Goal: Information Seeking & Learning: Find specific fact

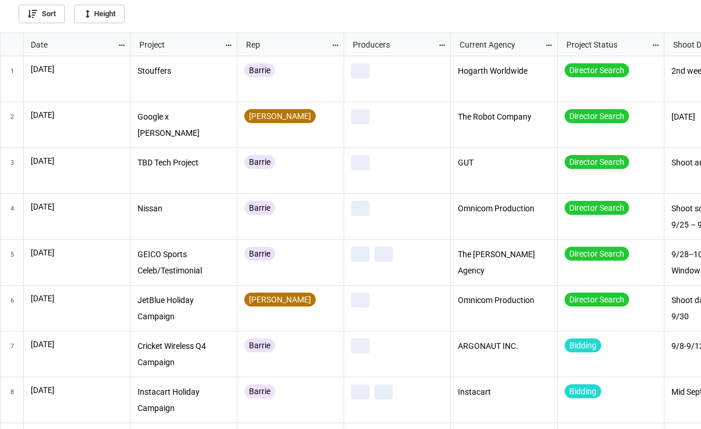
scroll to position [390, 694]
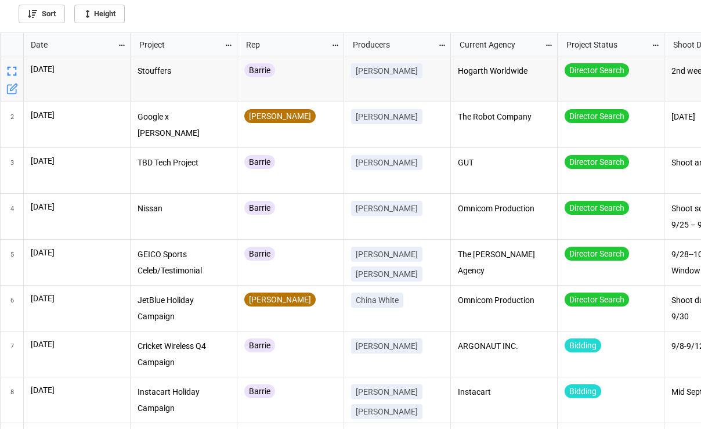
click at [120, 44] on icon "grid" at bounding box center [122, 45] width 8 height 8
click at [143, 63] on li "Sort" at bounding box center [141, 63] width 47 height 19
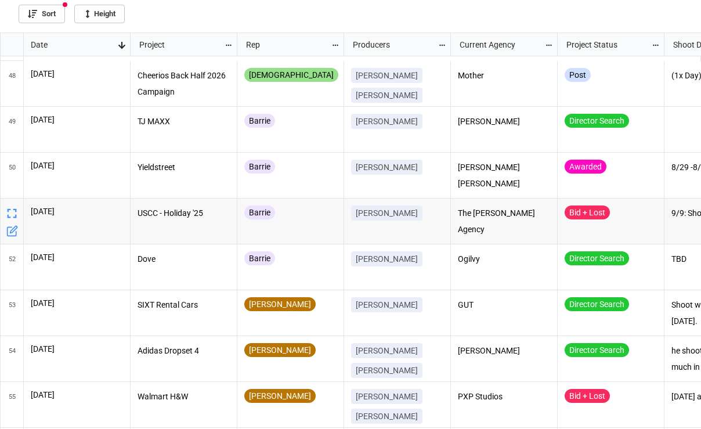
scroll to position [0, 0]
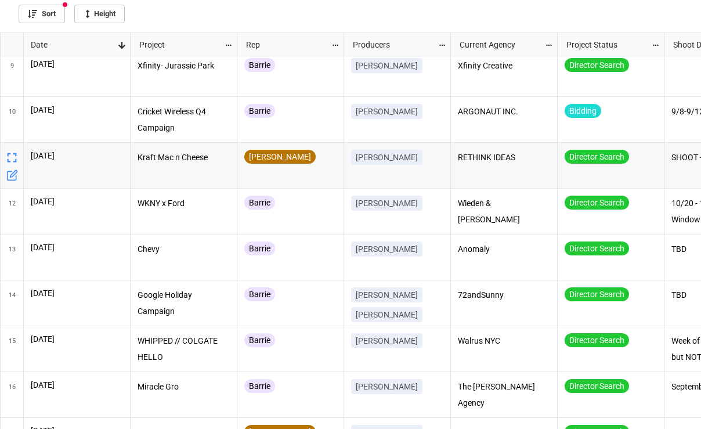
click at [309, 189] on div "Barrie" at bounding box center [290, 212] width 107 height 46
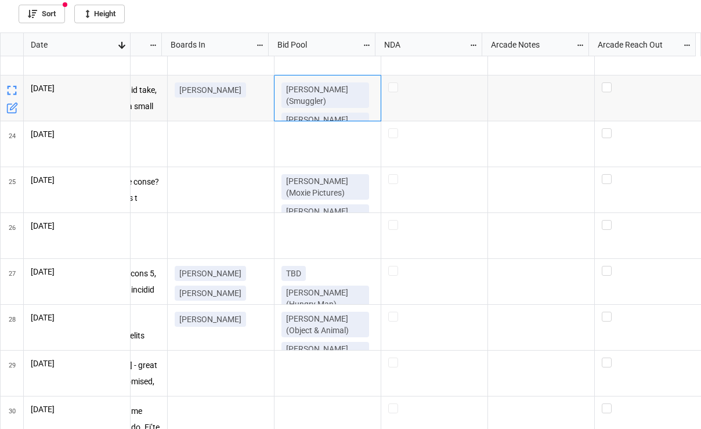
click at [345, 84] on p "[PERSON_NAME] (Smuggler)" at bounding box center [325, 95] width 78 height 23
click at [8, 91] on icon "grid" at bounding box center [12, 90] width 16 height 16
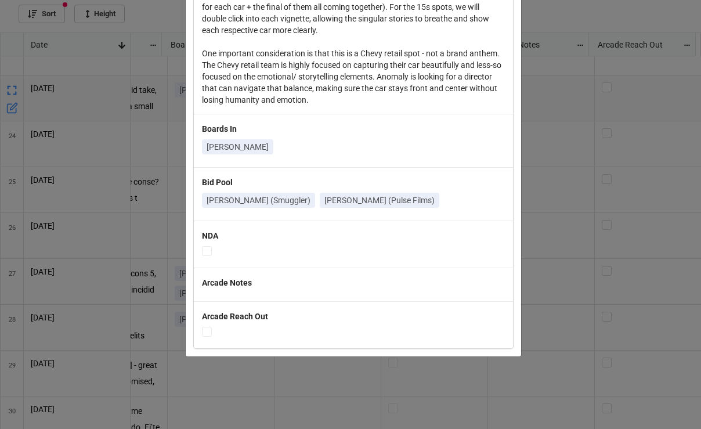
click at [562, 182] on div "× Close Date [DATE] Project Chevy Holiday Red Tag Rep [PERSON_NAME] Producers […" at bounding box center [350, 214] width 701 height 429
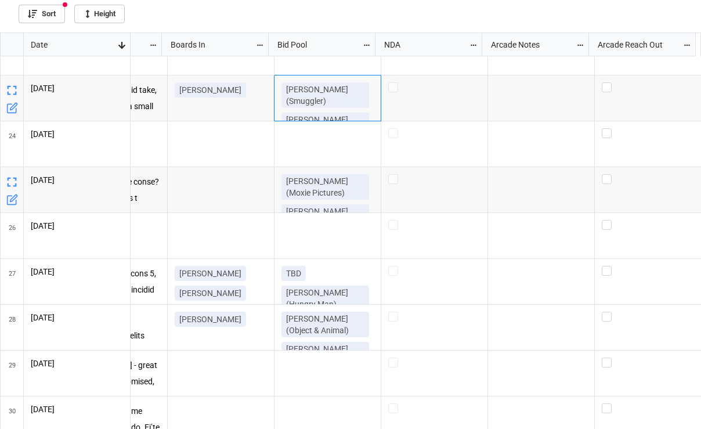
click at [16, 186] on icon "grid" at bounding box center [11, 182] width 9 height 9
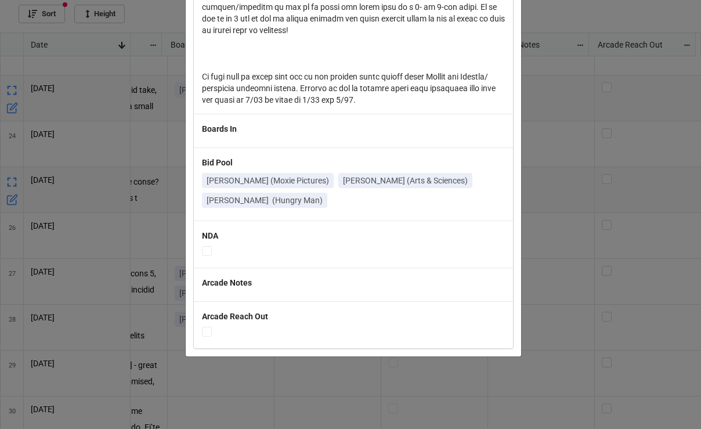
click at [560, 204] on div "× Close Date [DATE] Project Rogue [MEDICAL_DATA] Pouch Rep [PERSON_NAME] Produc…" at bounding box center [350, 214] width 701 height 429
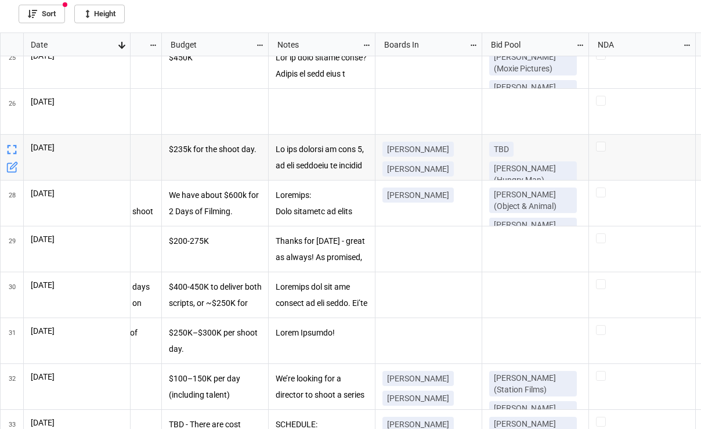
click at [13, 147] on icon "grid" at bounding box center [12, 150] width 16 height 16
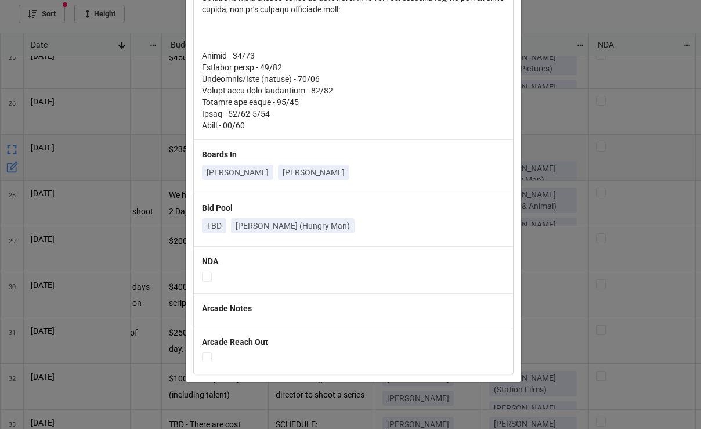
click at [578, 152] on div "× Close Date [DATE] Project Ikea Rep [PERSON_NAME] Producers [PERSON_NAME] Curr…" at bounding box center [350, 214] width 701 height 429
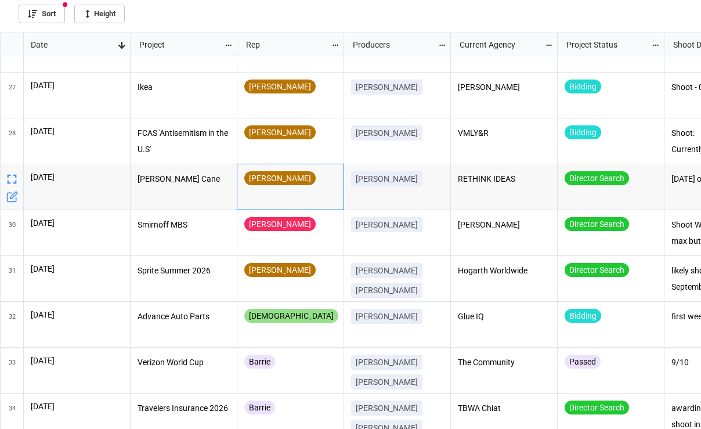
click at [331, 200] on div "[PERSON_NAME]" at bounding box center [290, 186] width 92 height 31
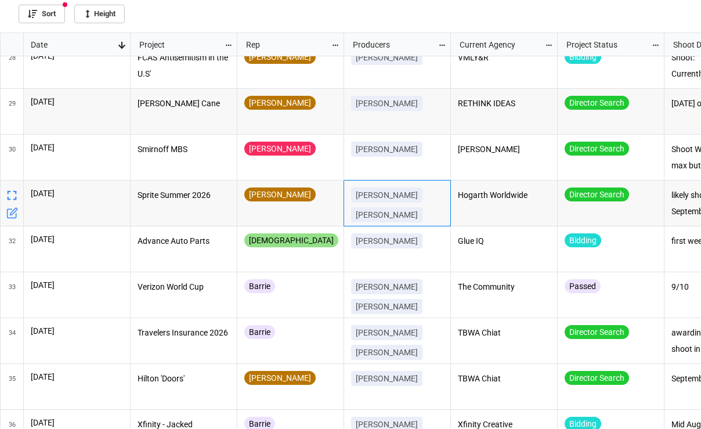
click at [436, 194] on div "[PERSON_NAME] [PERSON_NAME]" at bounding box center [397, 207] width 92 height 39
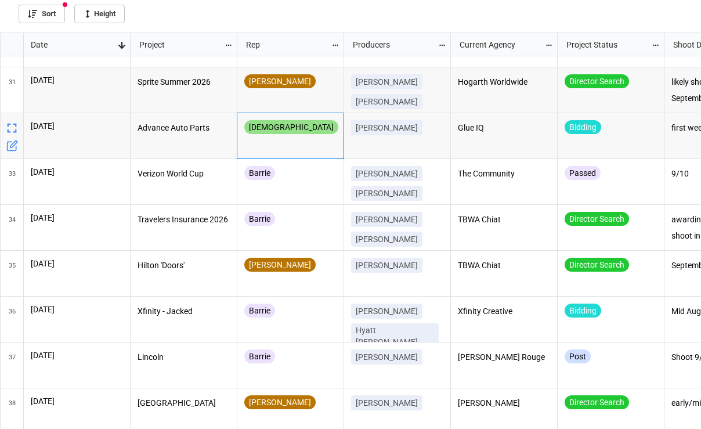
click at [296, 145] on div "[DEMOGRAPHIC_DATA]" at bounding box center [290, 135] width 92 height 31
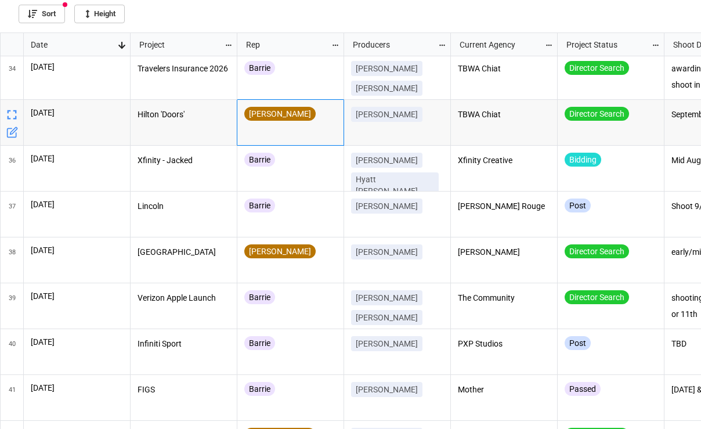
click at [304, 132] on div "[PERSON_NAME]" at bounding box center [290, 122] width 92 height 31
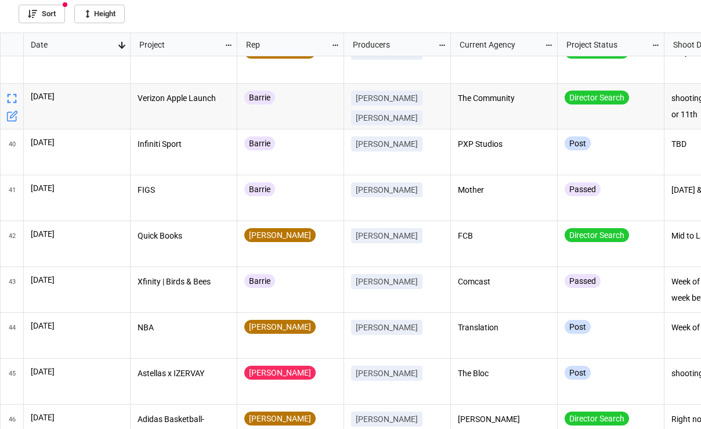
scroll to position [1722, 0]
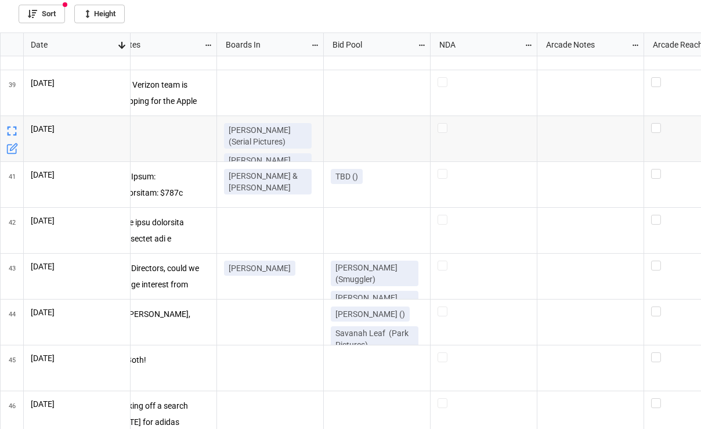
click at [13, 127] on icon "grid" at bounding box center [11, 131] width 9 height 9
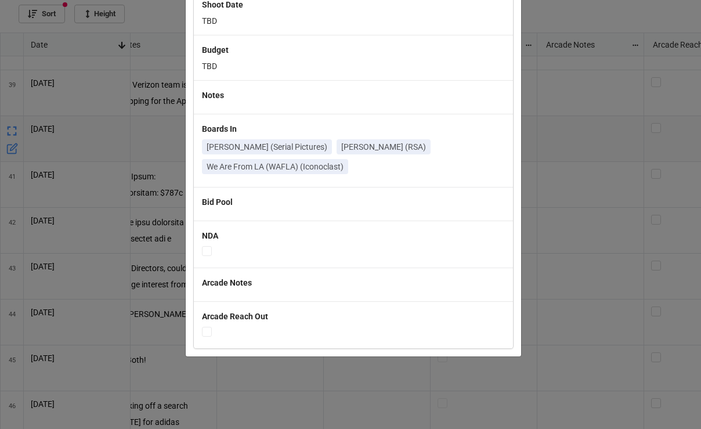
click at [534, 182] on div "× Close Date [DATE] Project Infiniti Sport Rep Barrie Producers [PERSON_NAME] C…" at bounding box center [350, 214] width 701 height 429
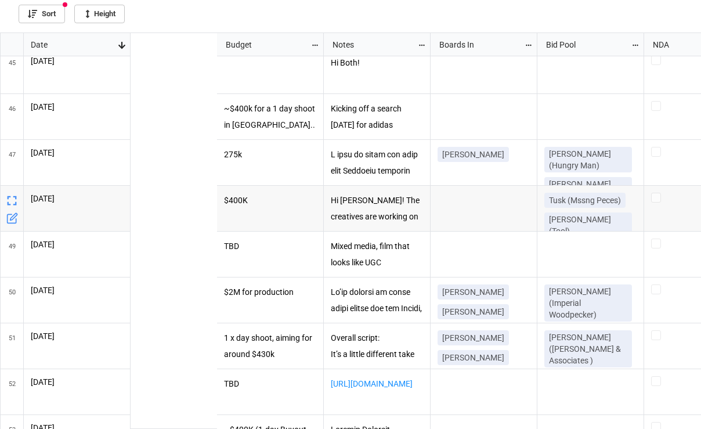
scroll to position [0, 693]
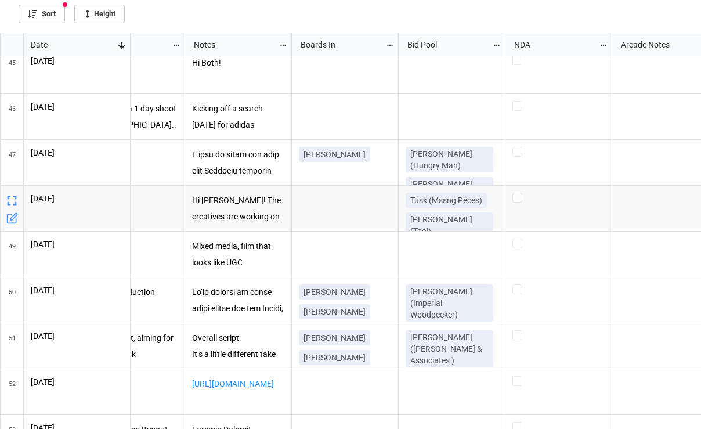
click at [12, 203] on icon "grid" at bounding box center [12, 201] width 16 height 16
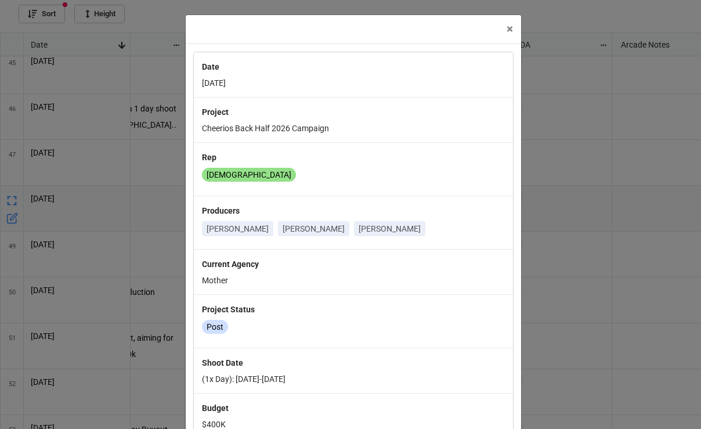
scroll to position [490, 0]
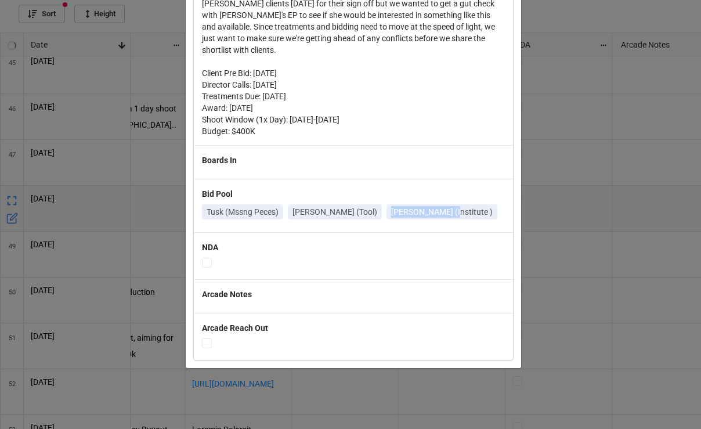
drag, startPoint x: 445, startPoint y: 199, endPoint x: 380, endPoint y: 200, distance: 65.6
click at [391, 206] on p "[PERSON_NAME] (Institute )" at bounding box center [442, 212] width 102 height 12
copy p "[PERSON_NAME]"
click at [592, 134] on div "× Close Date [DATE] Project Cheerios Back Half 2026 Campaign Rep [PERSON_NAME] …" at bounding box center [350, 214] width 701 height 429
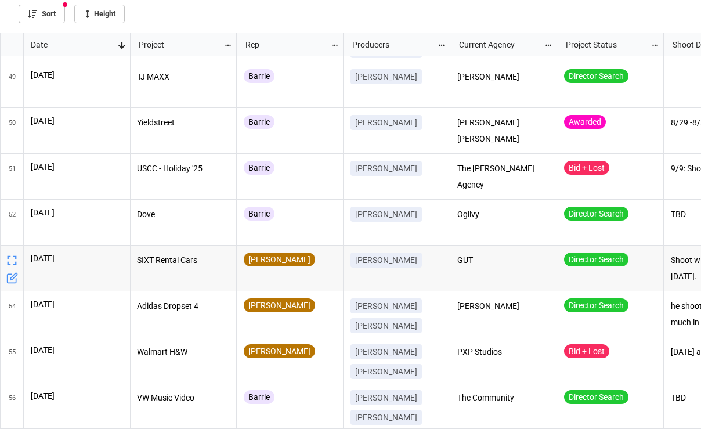
scroll to position [2196, 187]
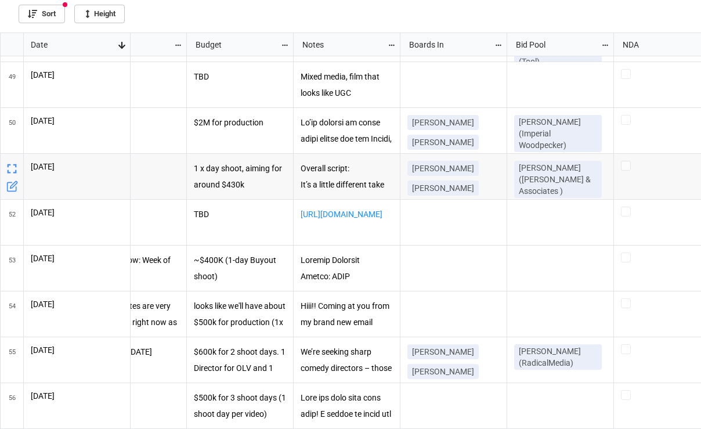
click at [12, 168] on icon "grid" at bounding box center [12, 169] width 16 height 16
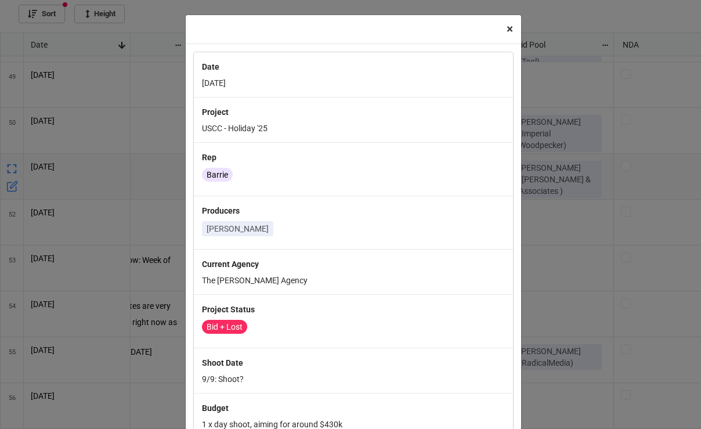
click at [507, 27] on span "×" at bounding box center [510, 29] width 6 height 14
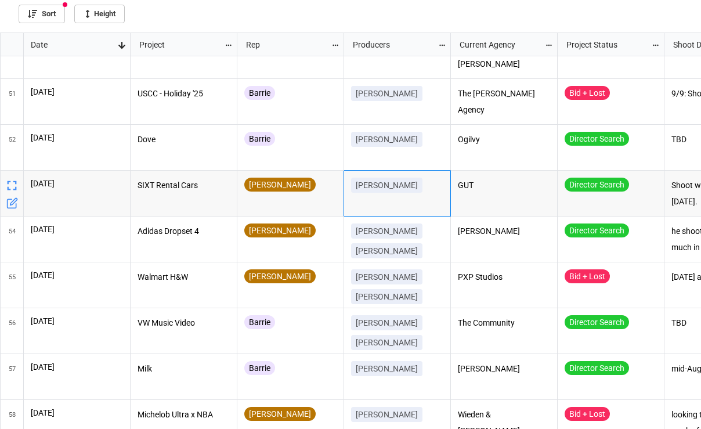
click at [383, 184] on p "[PERSON_NAME]" at bounding box center [387, 185] width 62 height 12
click at [302, 197] on div "[PERSON_NAME]" at bounding box center [290, 188] width 92 height 20
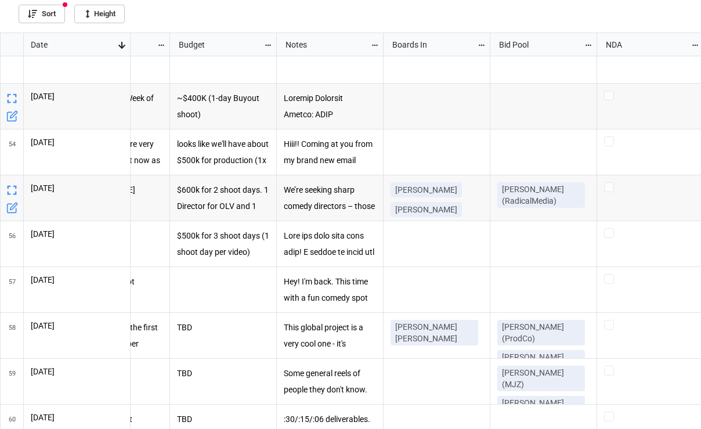
click at [10, 187] on icon "grid" at bounding box center [12, 190] width 16 height 16
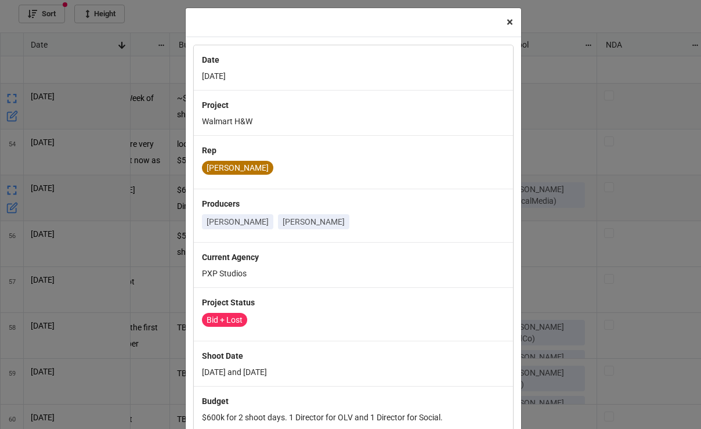
click at [507, 26] on span "×" at bounding box center [510, 22] width 6 height 14
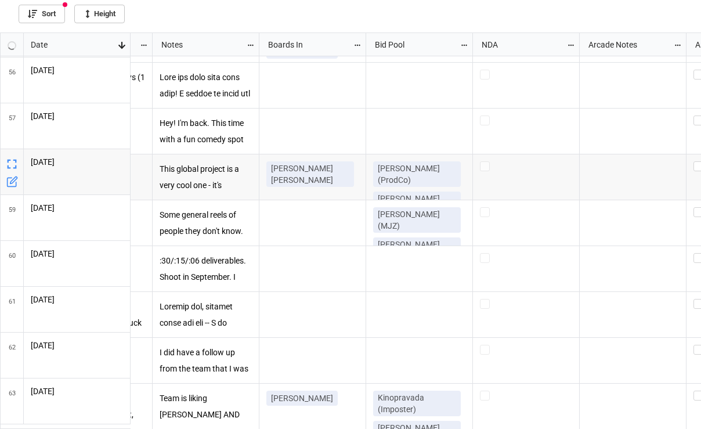
click at [427, 178] on p "[PERSON_NAME] (ProdCo)" at bounding box center [417, 174] width 78 height 23
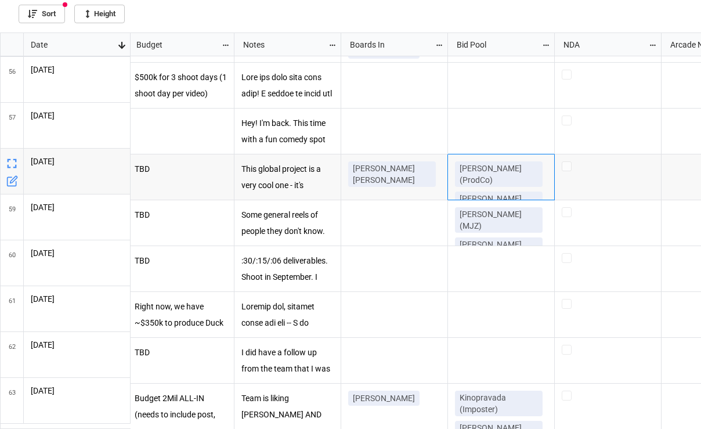
click at [15, 164] on icon "grid" at bounding box center [12, 164] width 16 height 16
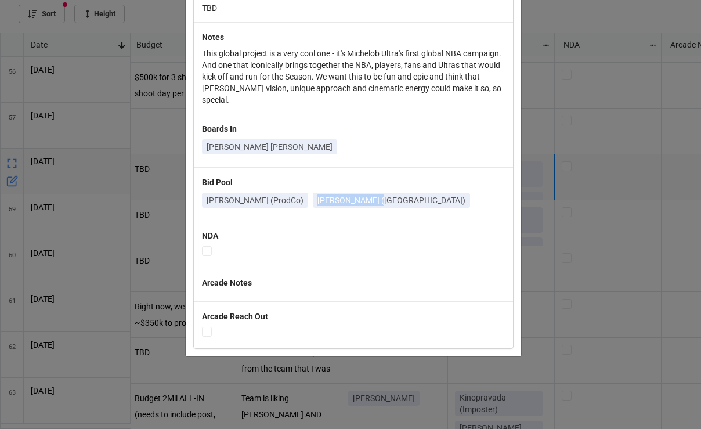
drag, startPoint x: 355, startPoint y: 201, endPoint x: 297, endPoint y: 202, distance: 58.7
click at [313, 202] on link "[PERSON_NAME] ([GEOGRAPHIC_DATA])" at bounding box center [391, 200] width 157 height 15
copy p "[PERSON_NAME]"
click at [138, 282] on div "× Close Date [DATE] Project Michelob Ultra x NBA Rep [PERSON_NAME] Producers [P…" at bounding box center [350, 214] width 701 height 429
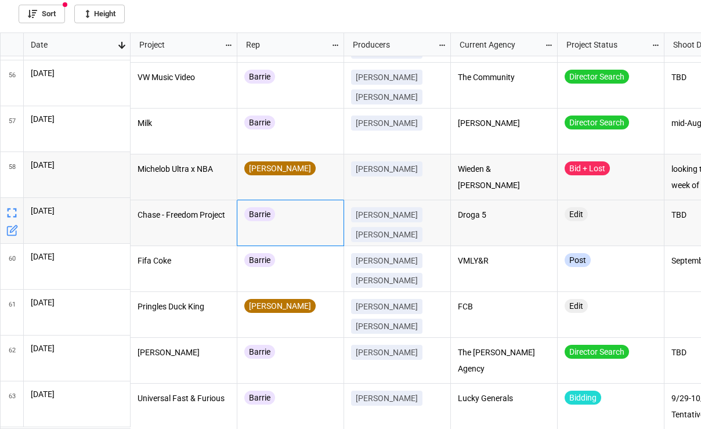
click at [266, 210] on div "Barrie" at bounding box center [259, 214] width 31 height 14
click at [168, 224] on p "Chase - Freedom Project" at bounding box center [184, 215] width 93 height 16
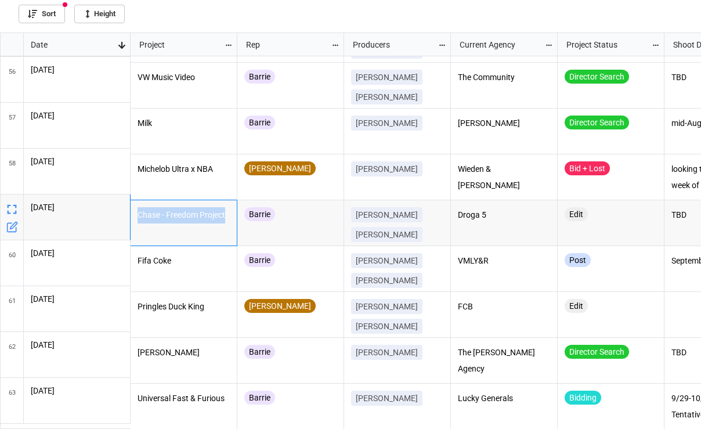
drag, startPoint x: 149, startPoint y: 209, endPoint x: 177, endPoint y: 228, distance: 33.5
click at [177, 224] on p "Chase - Freedom Project" at bounding box center [184, 215] width 93 height 16
click at [296, 258] on div "Barrie" at bounding box center [290, 263] width 92 height 20
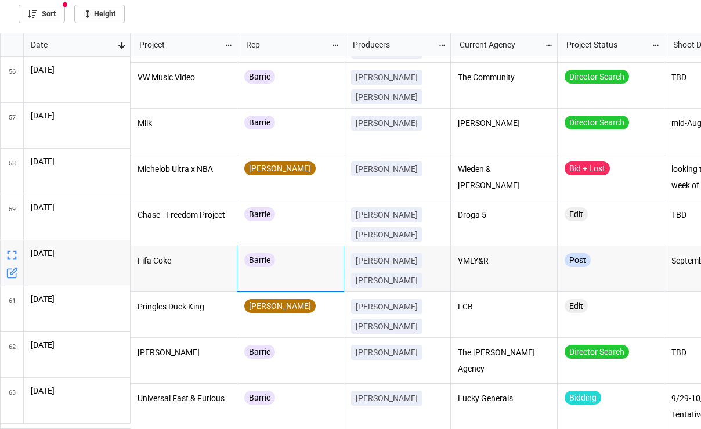
click at [213, 262] on p "Fifa Coke" at bounding box center [184, 261] width 93 height 16
click at [218, 319] on div "Pringles Duck King" at bounding box center [184, 315] width 107 height 46
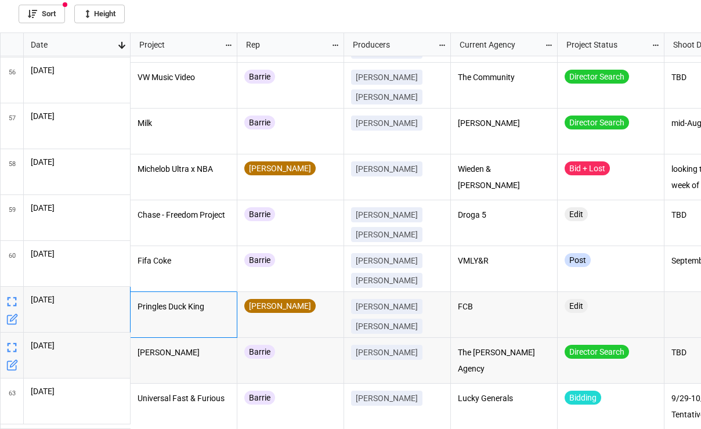
click at [330, 361] on div "Barrie" at bounding box center [290, 360] width 92 height 31
